Goal: Navigation & Orientation: Find specific page/section

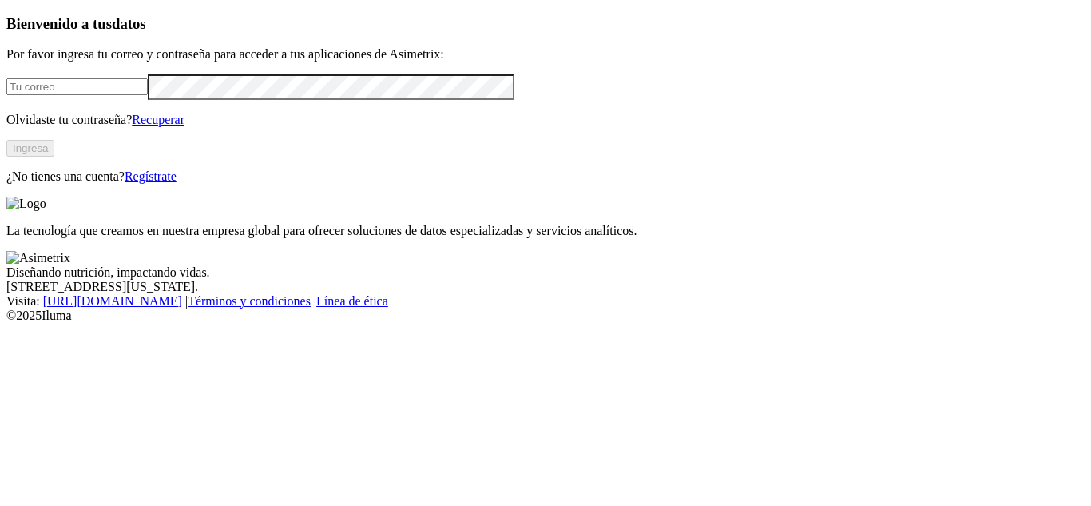
type input "[EMAIL_ADDRESS][DOMAIN_NAME]"
click at [54, 157] on button "Ingresa" at bounding box center [30, 148] width 48 height 17
